Goal: Find specific page/section: Find specific page/section

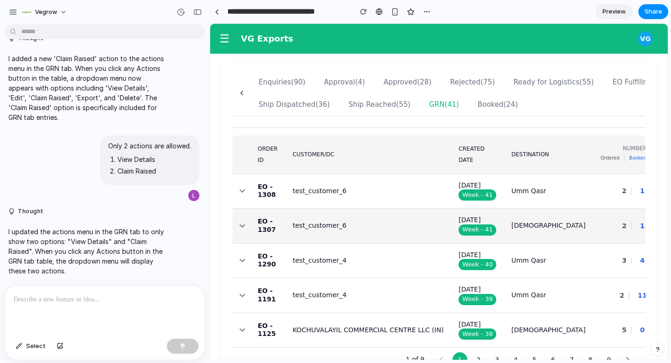
scroll to position [0, 19]
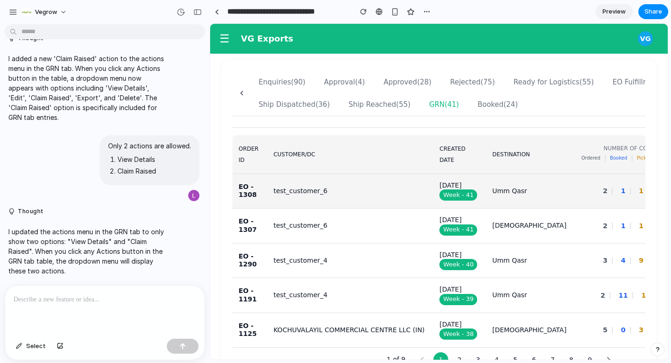
click at [313, 195] on p "test_customer_6" at bounding box center [349, 191] width 151 height 8
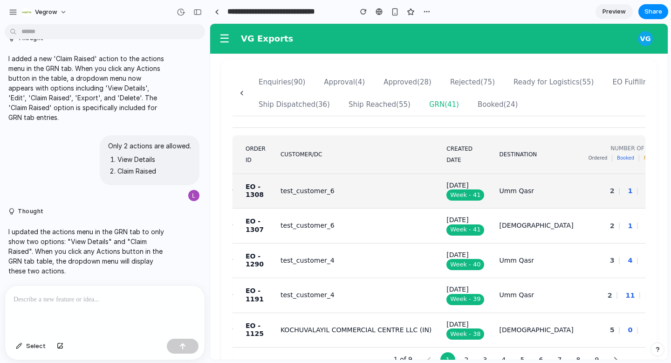
scroll to position [0, 0]
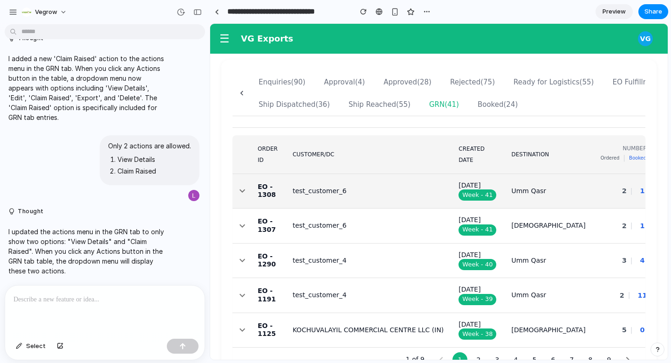
click at [240, 196] on icon "button" at bounding box center [242, 190] width 11 height 11
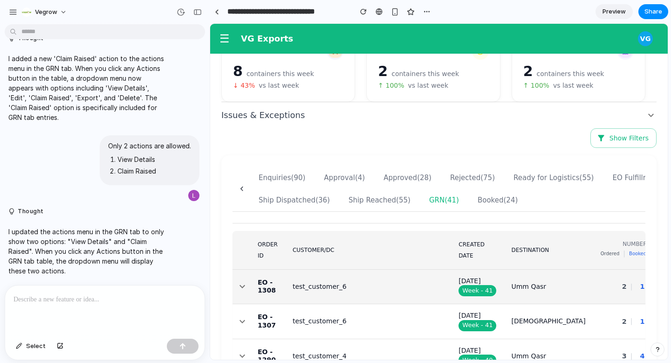
scroll to position [181, 0]
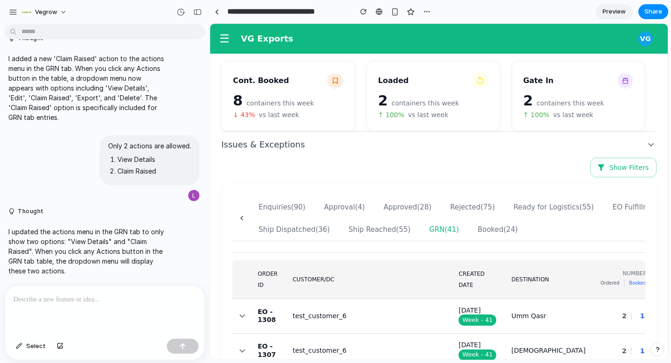
click at [388, 210] on div "Approved (28)" at bounding box center [407, 207] width 48 height 9
